Goal: Ask a question: Seek information or help from site administrators or community

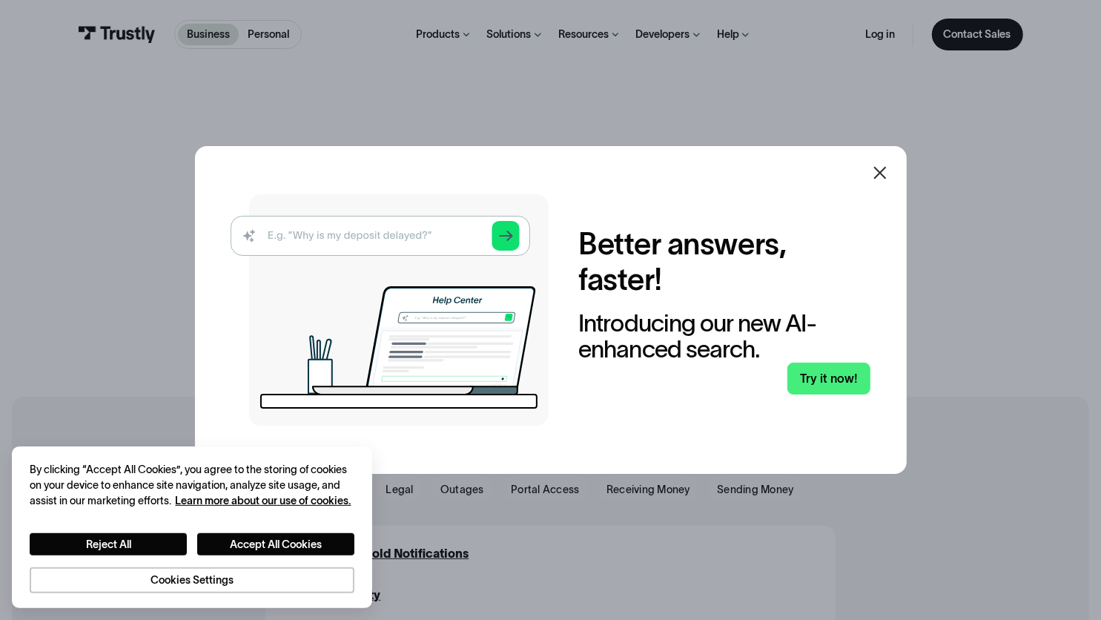
click at [889, 172] on icon at bounding box center [880, 173] width 18 height 18
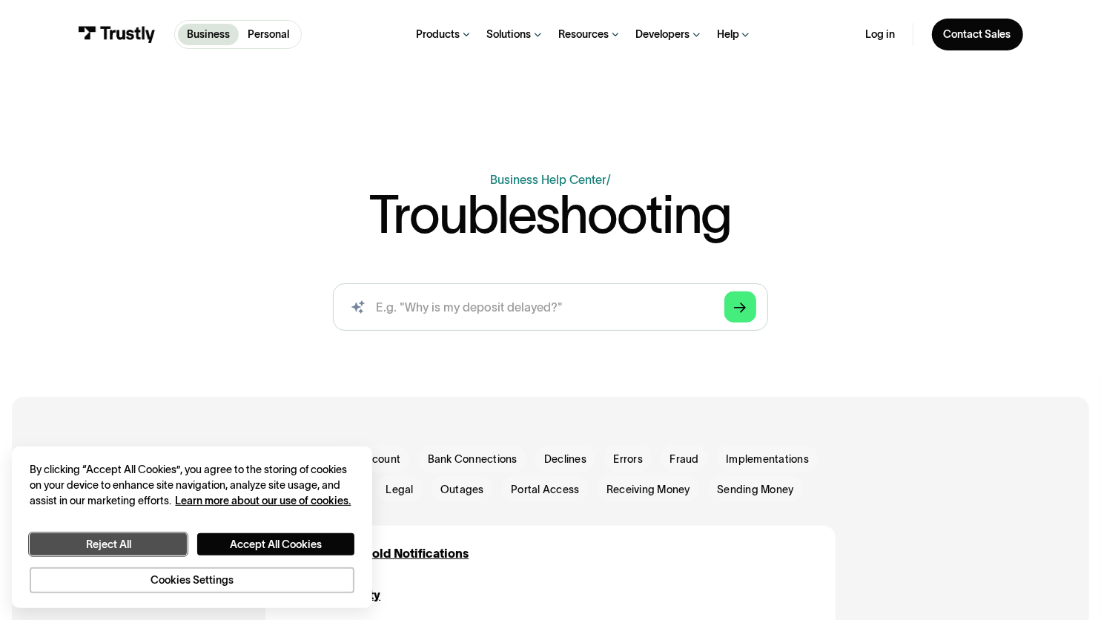
click at [149, 549] on button "Reject All" at bounding box center [108, 544] width 156 height 22
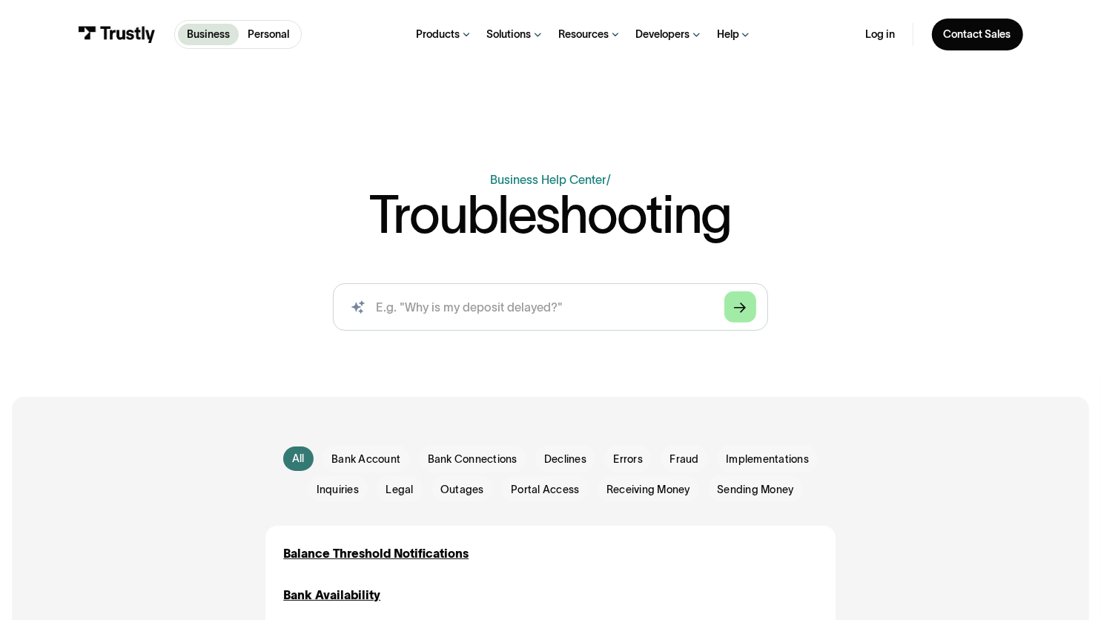
click at [747, 301] on link "Arrow Right" at bounding box center [739, 306] width 31 height 31
click at [548, 317] on input "search" at bounding box center [550, 307] width 435 height 48
click at [567, 300] on input "search" at bounding box center [550, 307] width 435 height 48
type input "Why can't my fanduel account connect to trustly"
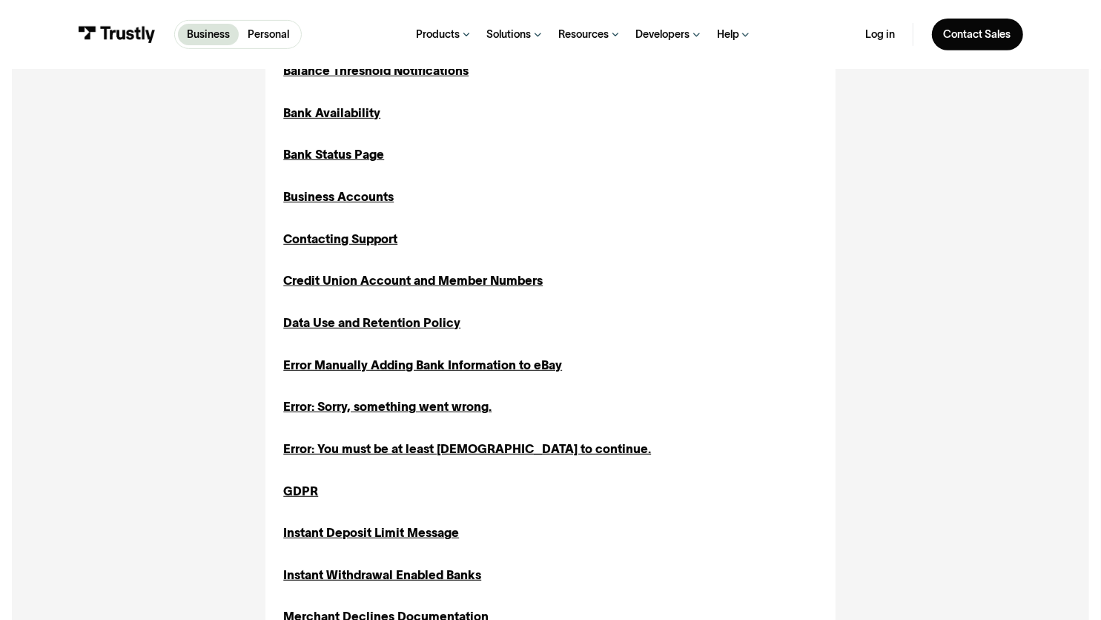
scroll to position [419, 0]
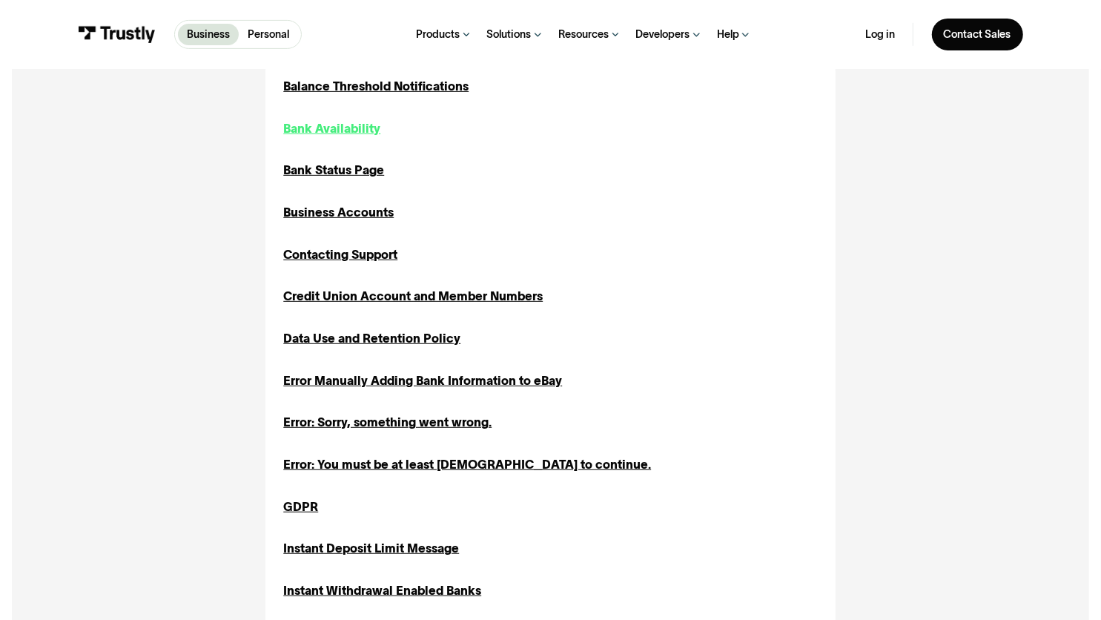
click at [334, 128] on div "Bank Availability" at bounding box center [331, 128] width 97 height 18
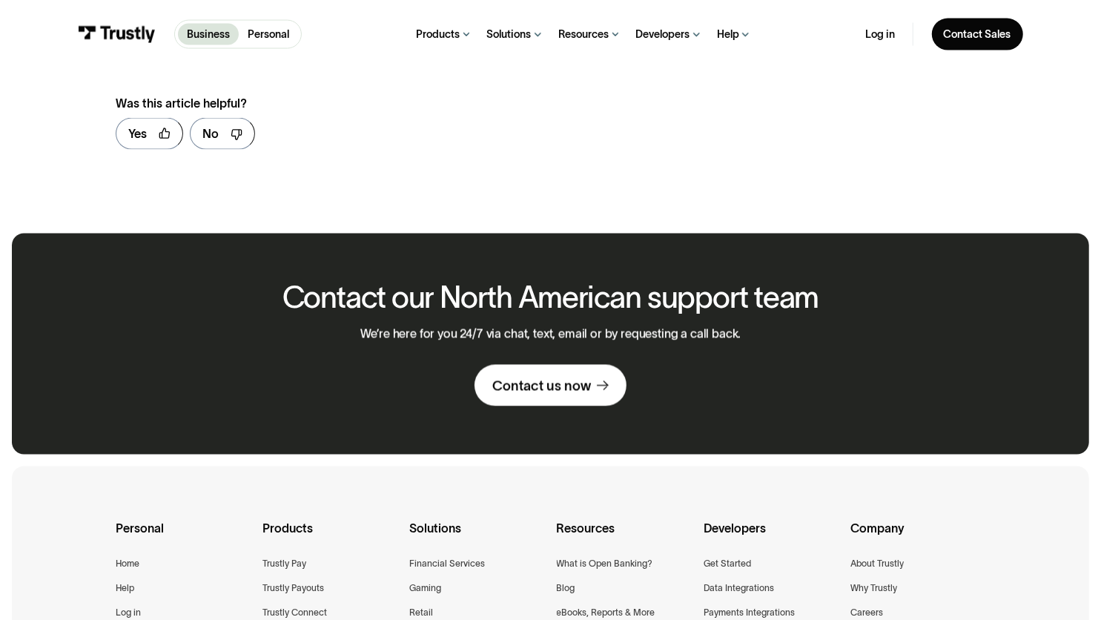
scroll to position [1630, 0]
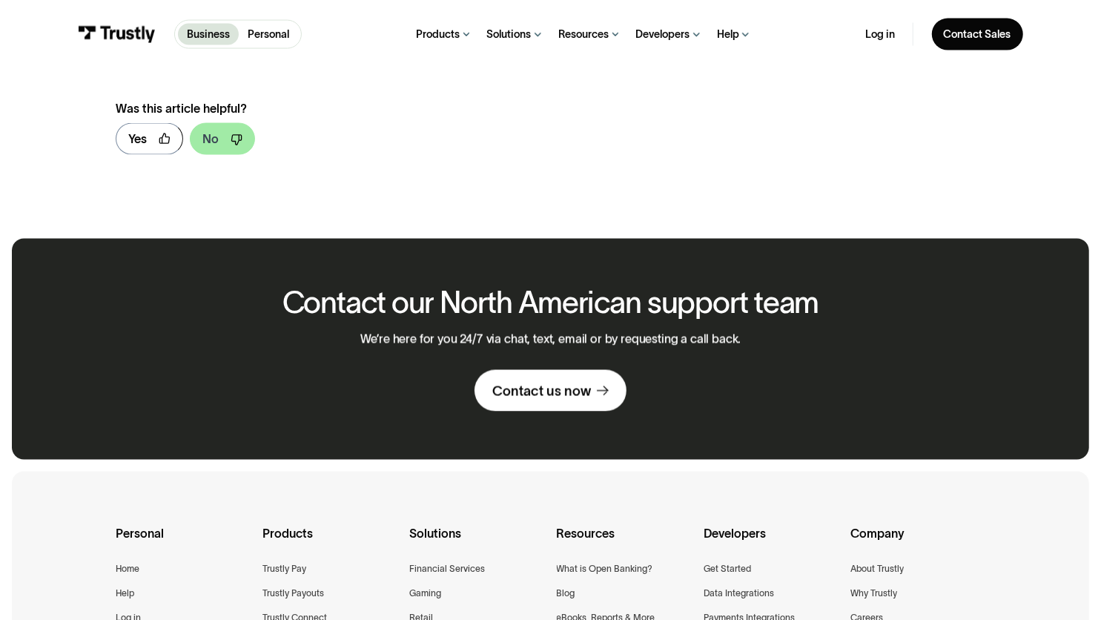
click at [234, 143] on icon at bounding box center [237, 140] width 12 height 12
